Goal: Check status: Check status

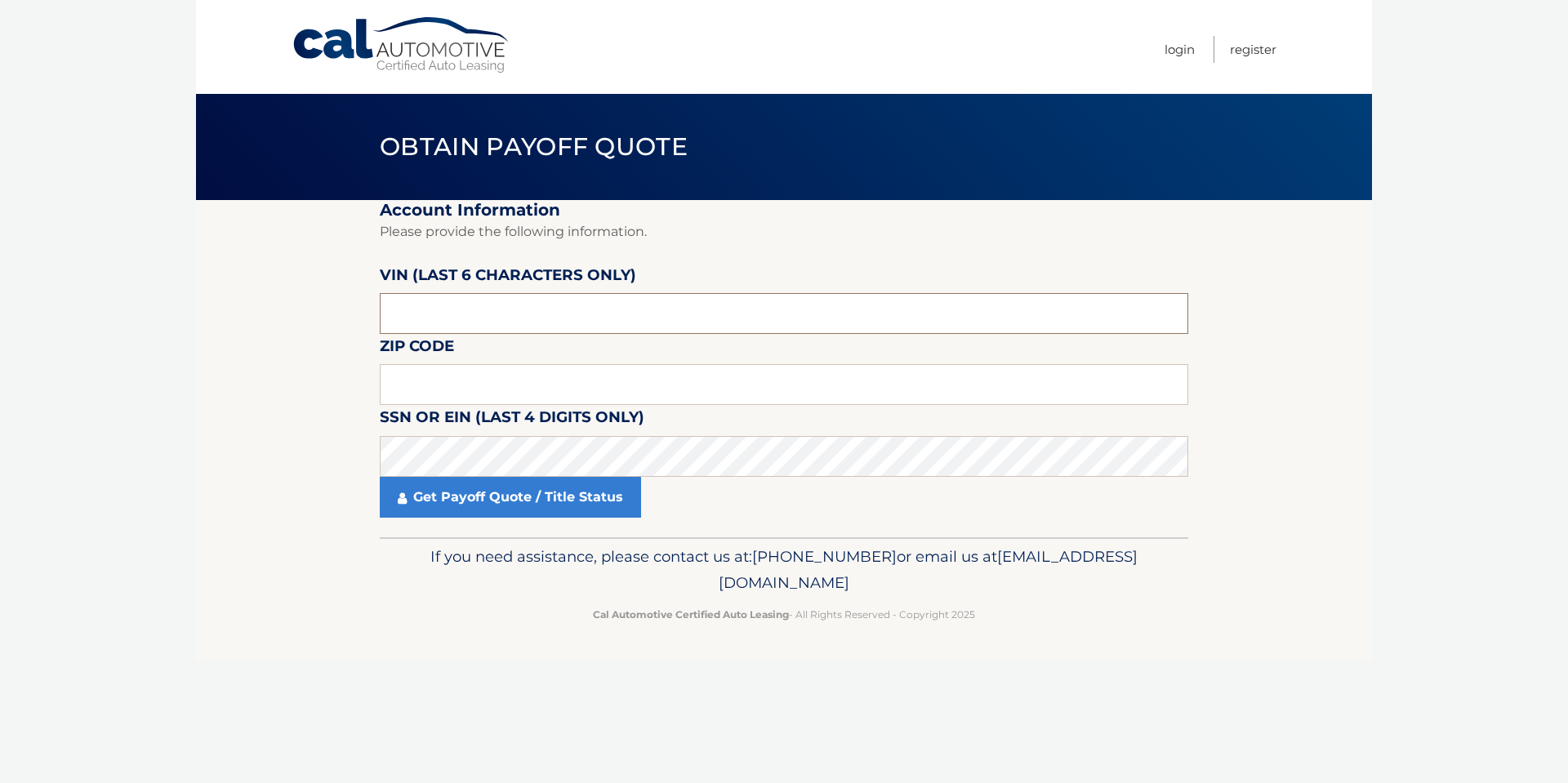
click at [406, 318] on input "text" at bounding box center [784, 313] width 808 height 41
drag, startPoint x: 464, startPoint y: 327, endPoint x: 310, endPoint y: 320, distance: 154.2
click at [310, 320] on section "Account Information Please provide the following information. VIN (last 6 chara…" at bounding box center [783, 368] width 1176 height 337
type input "546228"
click at [447, 397] on input "text" at bounding box center [784, 384] width 808 height 41
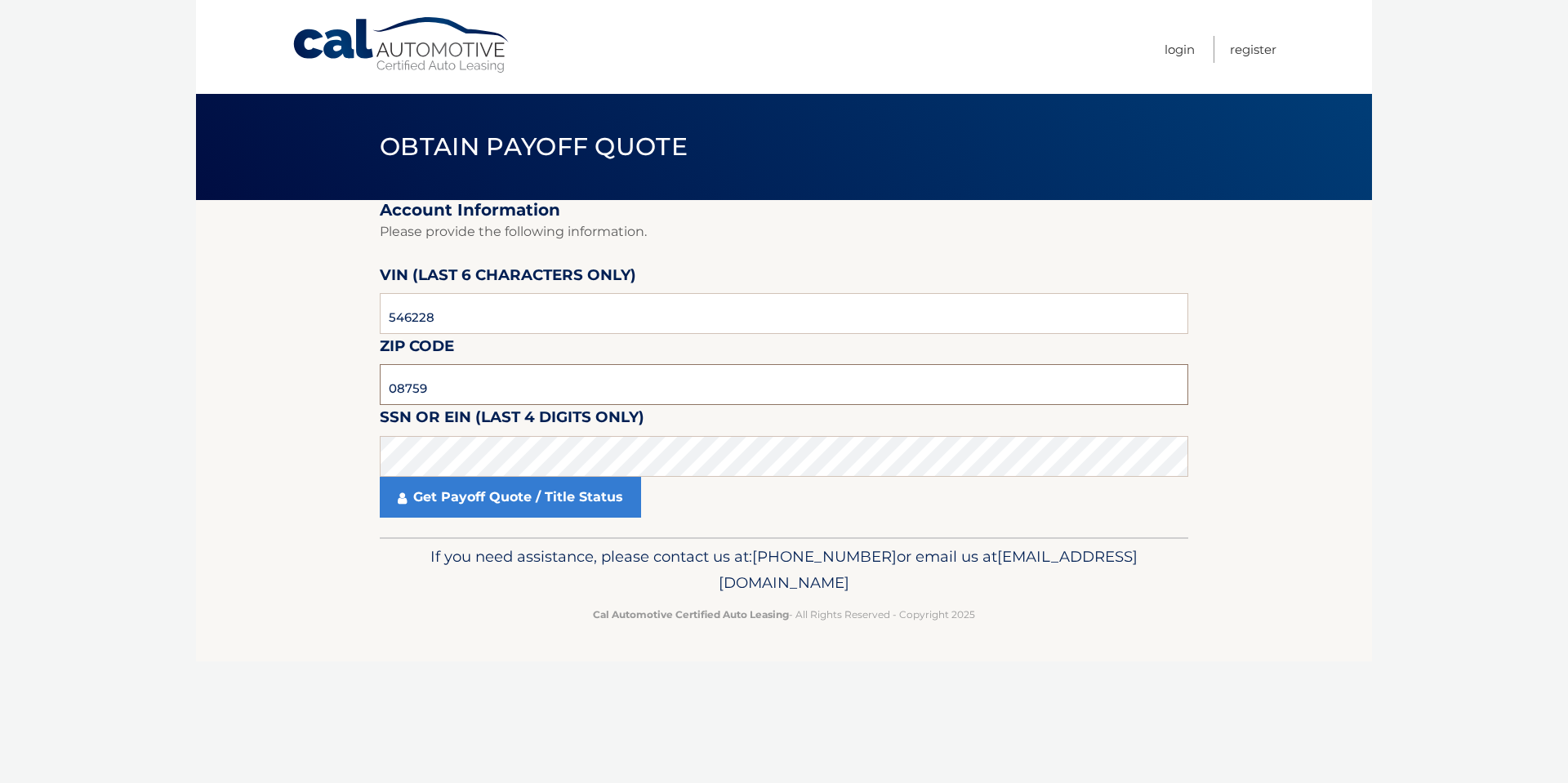
type input "08759"
click at [476, 497] on link "Get Payoff Quote / Title Status" at bounding box center [511, 496] width 262 height 41
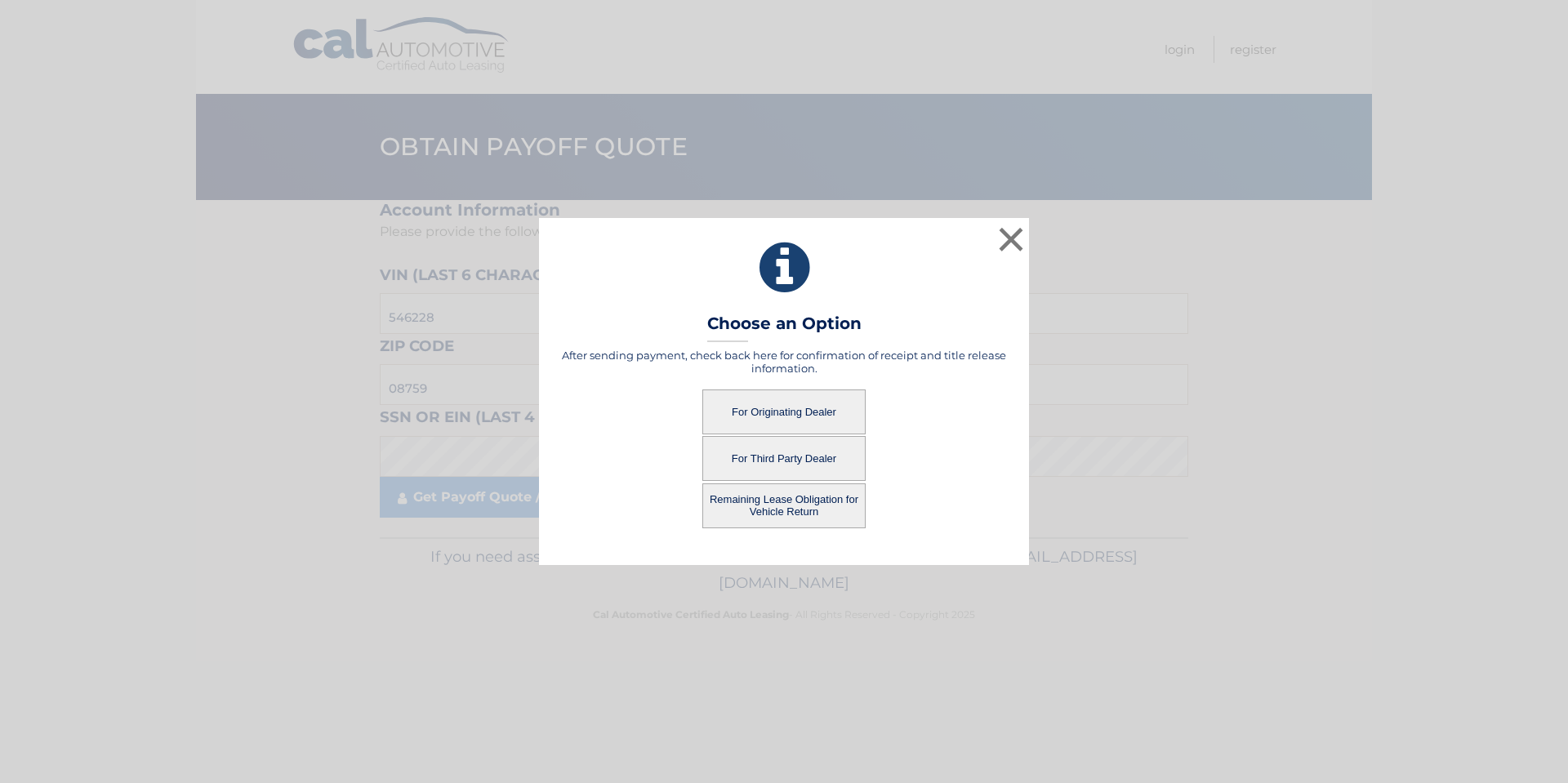
click at [762, 411] on button "For Originating Dealer" at bounding box center [784, 412] width 163 height 45
click at [762, 410] on button "For Originating Dealer" at bounding box center [784, 412] width 163 height 45
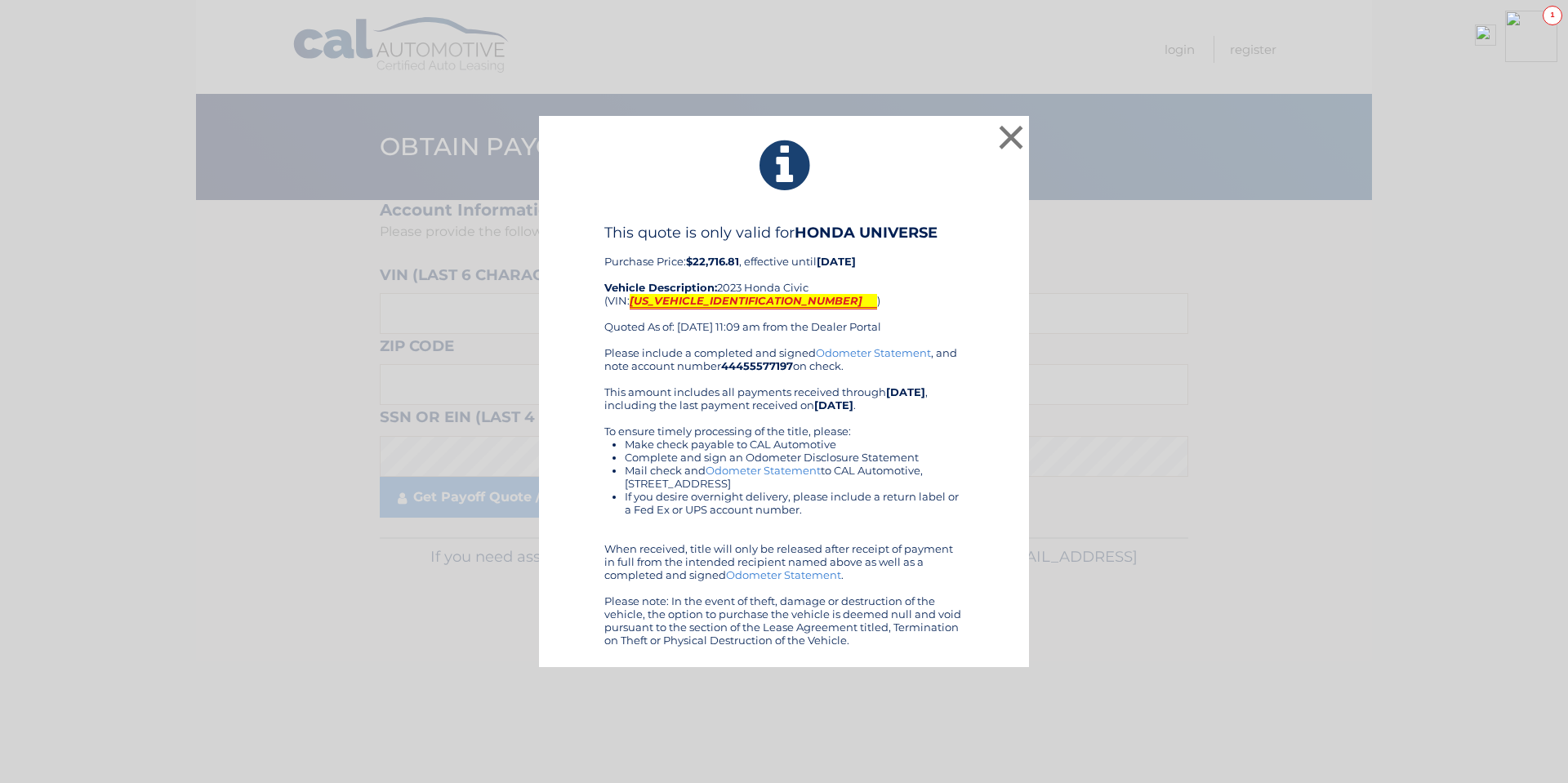
click at [697, 301] on mark "[US_VEHICLE_IDENTIFICATION_NUMBER]" at bounding box center [753, 302] width 247 height 16
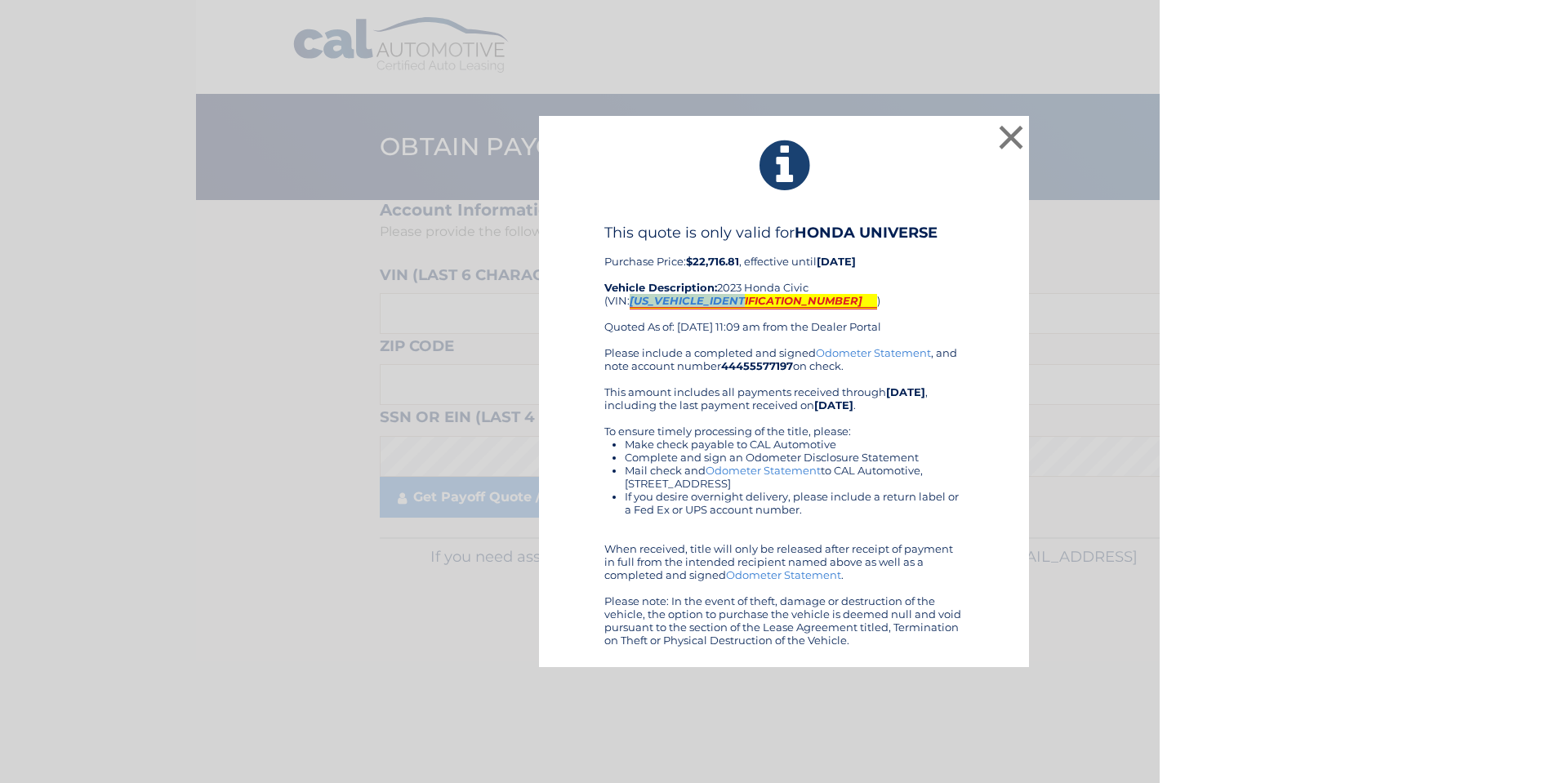
click at [697, 301] on mark "[US_VEHICLE_IDENTIFICATION_NUMBER]" at bounding box center [753, 302] width 247 height 16
copy mark "[US_VEHICLE_IDENTIFICATION_NUMBER]"
